Goal: Task Accomplishment & Management: Manage account settings

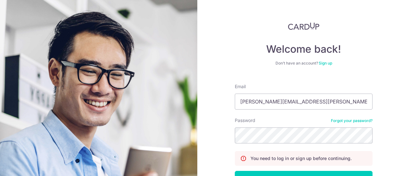
scroll to position [46, 0]
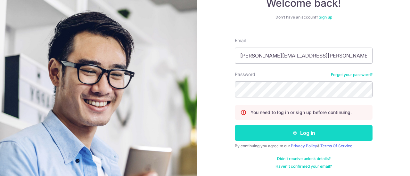
click at [271, 133] on button "Log in" at bounding box center [304, 133] width 138 height 16
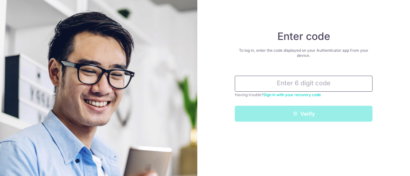
click at [304, 82] on input "text" at bounding box center [304, 84] width 138 height 16
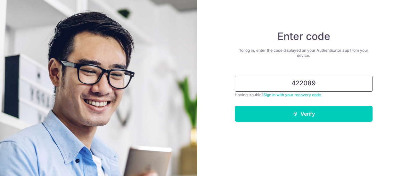
type input "422089"
click at [235, 106] on button "Verify" at bounding box center [304, 114] width 138 height 16
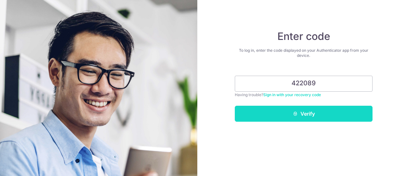
click at [311, 120] on button "Verify" at bounding box center [304, 114] width 138 height 16
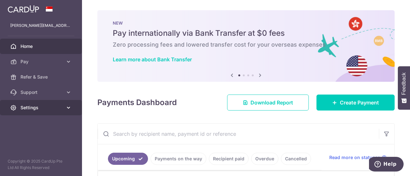
click at [64, 106] on link "Settings" at bounding box center [41, 107] width 82 height 15
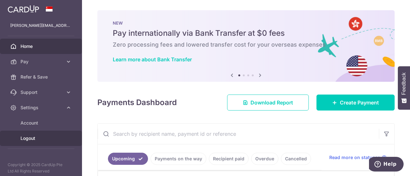
click at [26, 138] on span "Logout" at bounding box center [42, 138] width 42 height 6
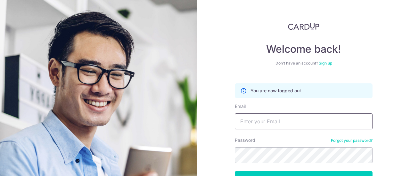
click at [276, 129] on input "Email" at bounding box center [304, 122] width 138 height 16
type input "mflim0910@gmail.com"
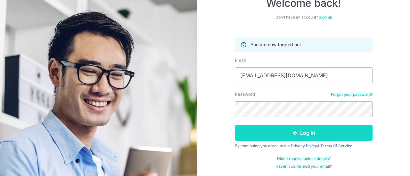
click at [279, 140] on button "Log in" at bounding box center [304, 133] width 138 height 16
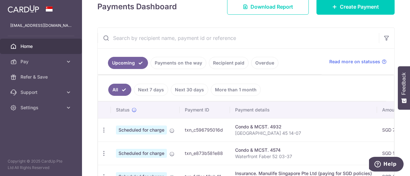
scroll to position [128, 0]
